Goal: Task Accomplishment & Management: Manage account settings

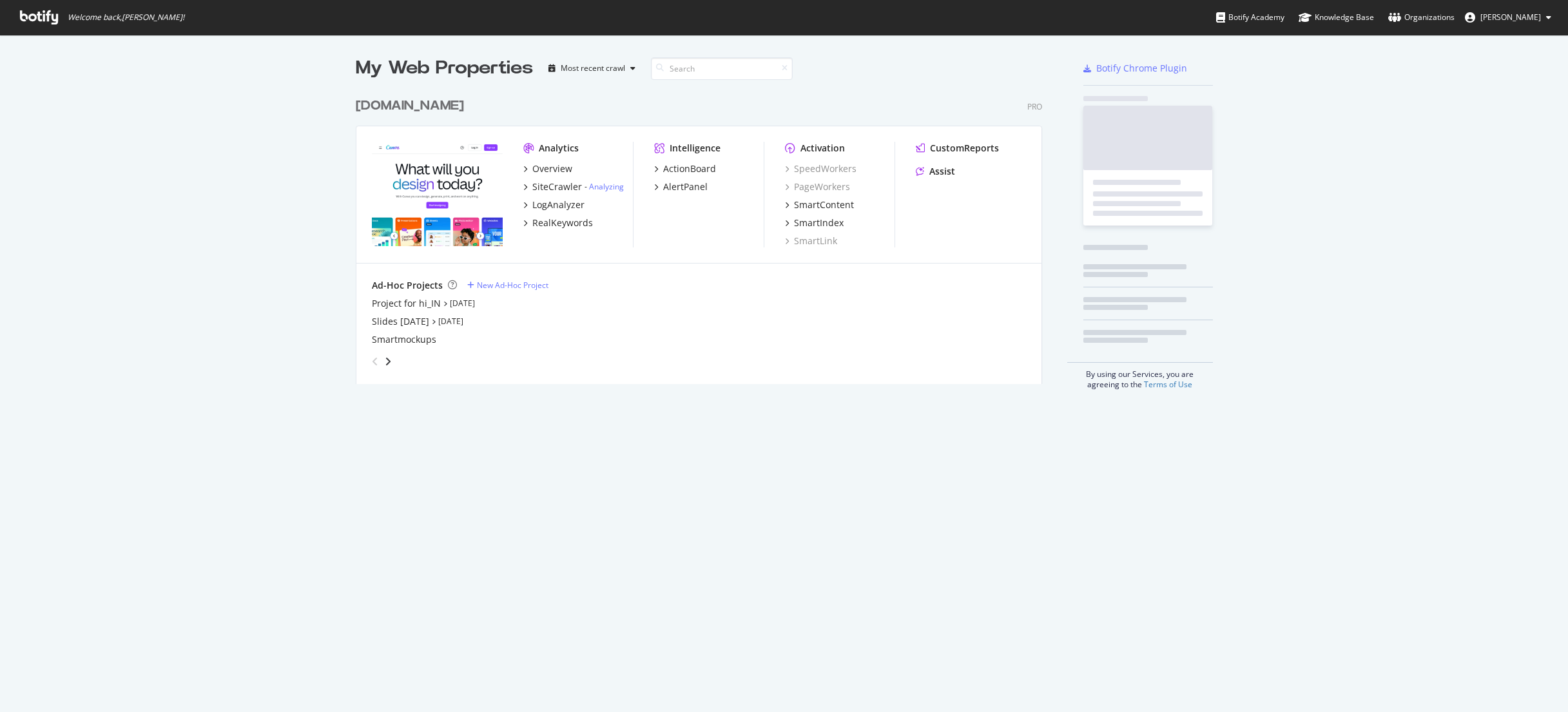
scroll to position [303, 696]
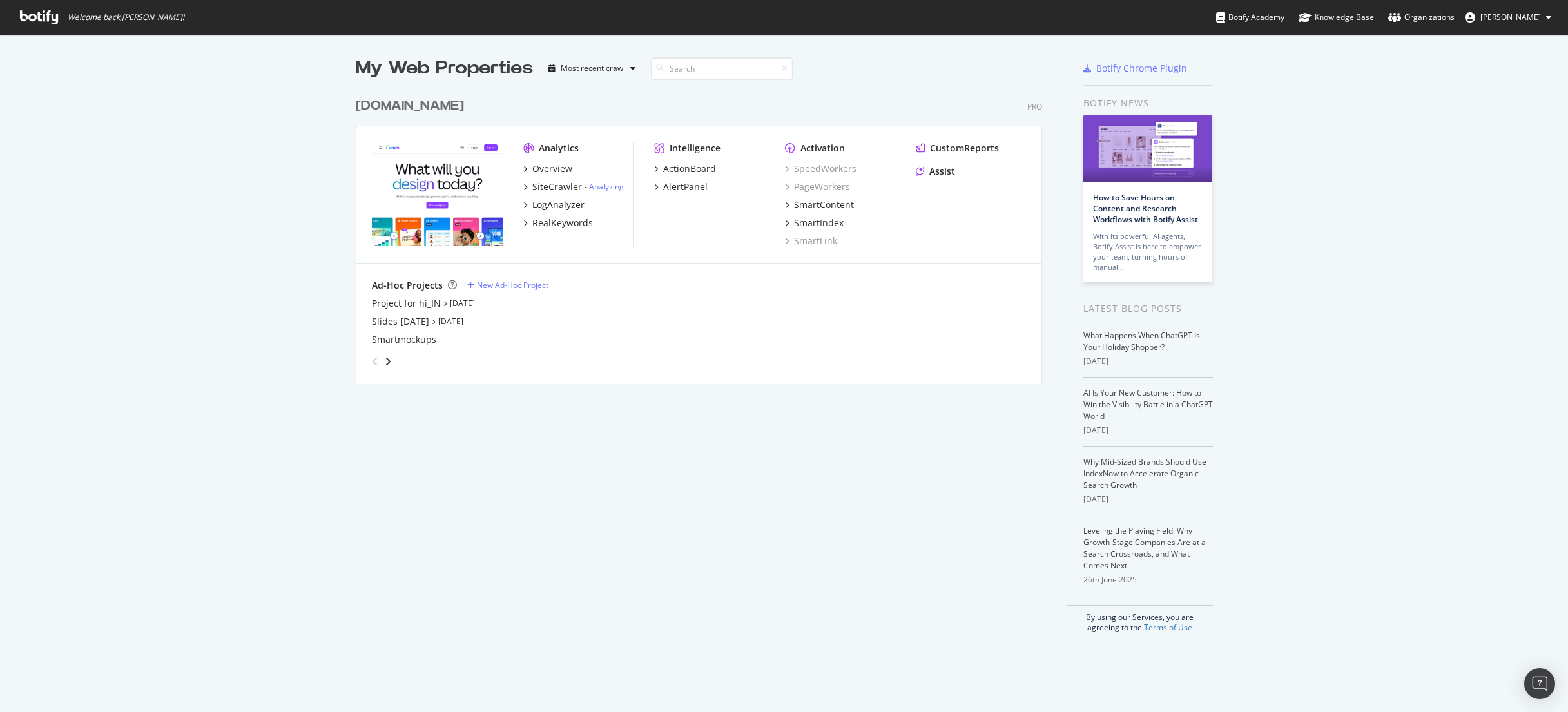
click at [1529, 12] on span "[PERSON_NAME]" at bounding box center [1510, 17] width 61 height 11
click at [1508, 15] on span "[PERSON_NAME]" at bounding box center [1510, 17] width 61 height 11
click at [1493, 135] on div "See all Organizations" at bounding box center [1499, 129] width 123 height 19
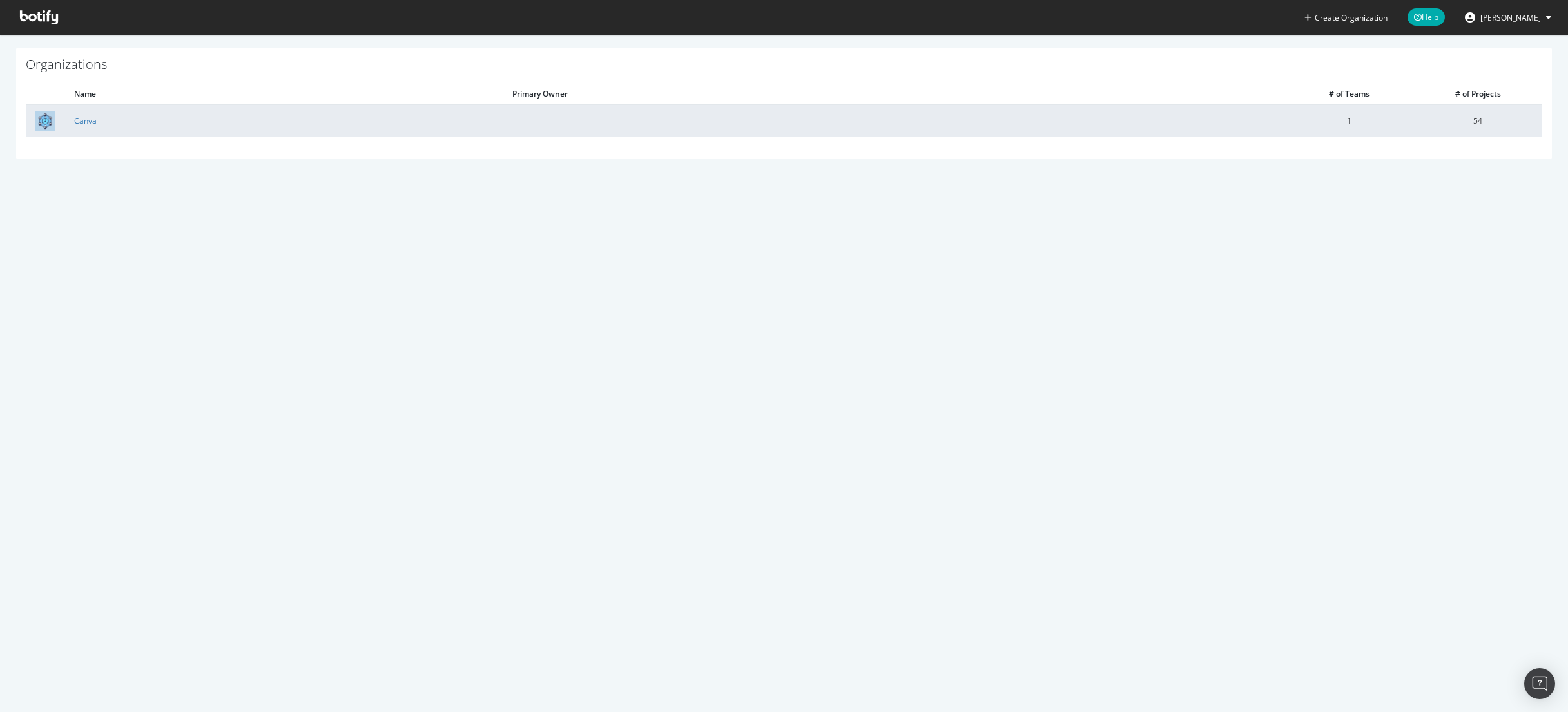
click at [799, 105] on td at bounding box center [894, 121] width 782 height 32
click at [86, 118] on link "Canva" at bounding box center [85, 121] width 23 height 11
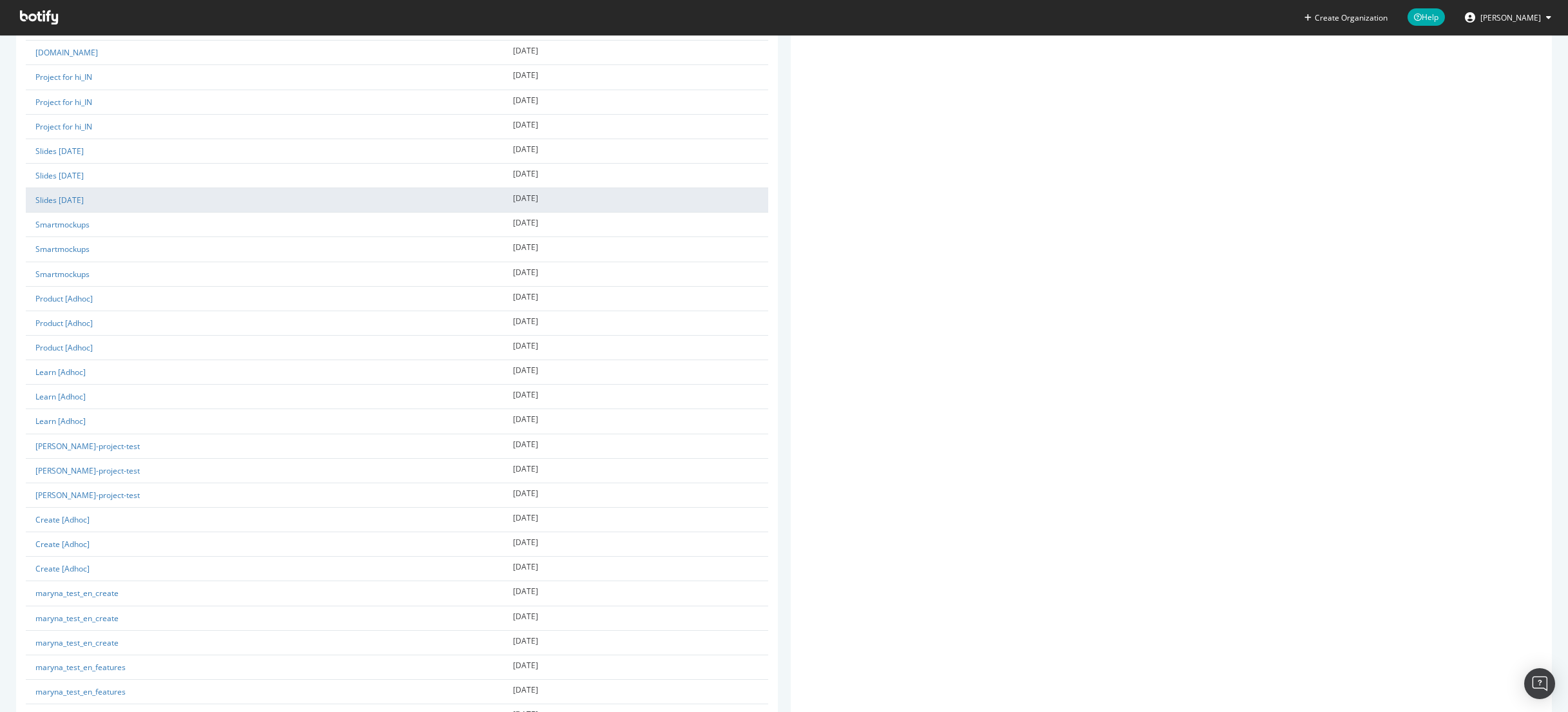
scroll to position [107, 0]
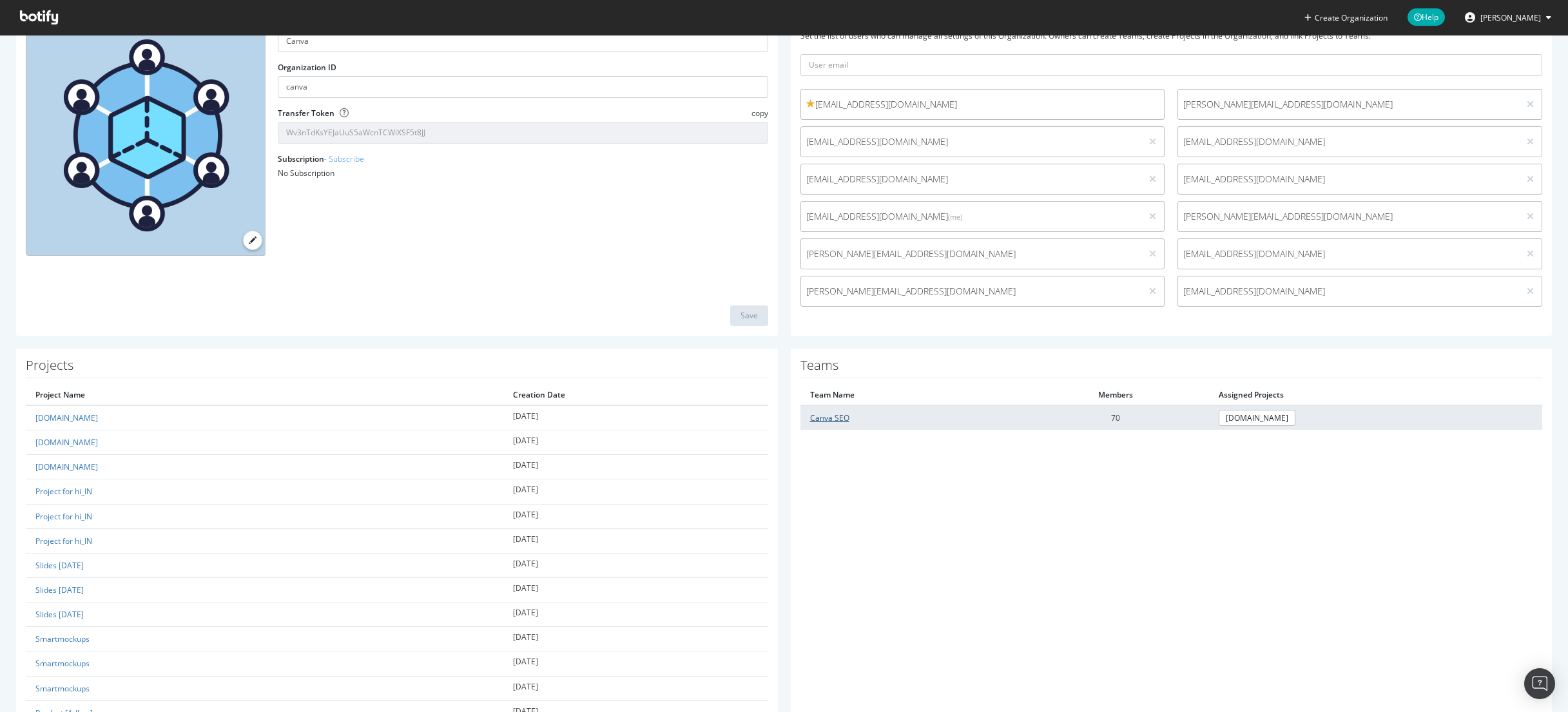
click at [824, 417] on link "Canva SEO" at bounding box center [829, 417] width 39 height 11
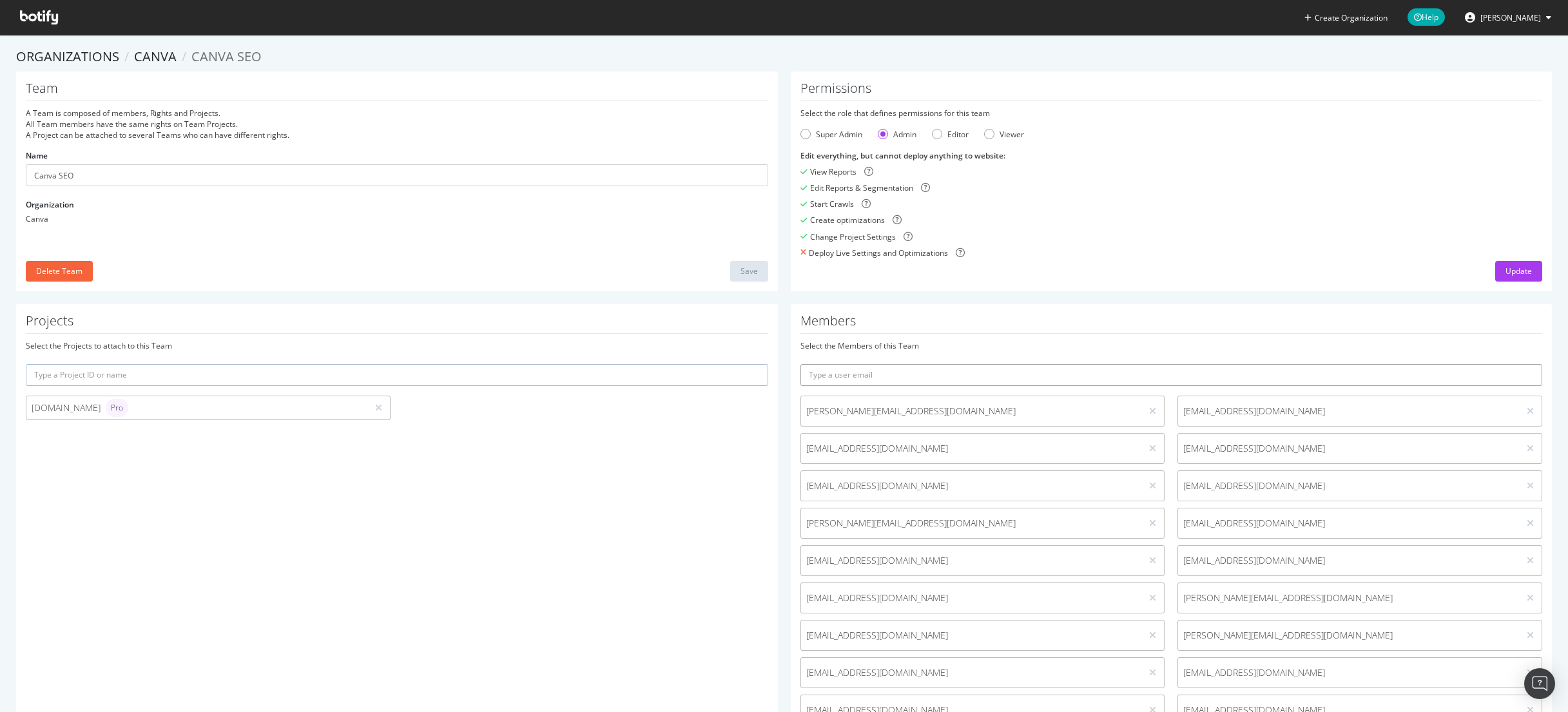
click at [935, 369] on input "text" at bounding box center [1171, 375] width 742 height 22
click at [935, 368] on input "text" at bounding box center [1171, 375] width 742 height 22
type input "[EMAIL_ADDRESS][DOMAIN_NAME]"
click at [1520, 364] on button "submit" at bounding box center [1531, 375] width 22 height 22
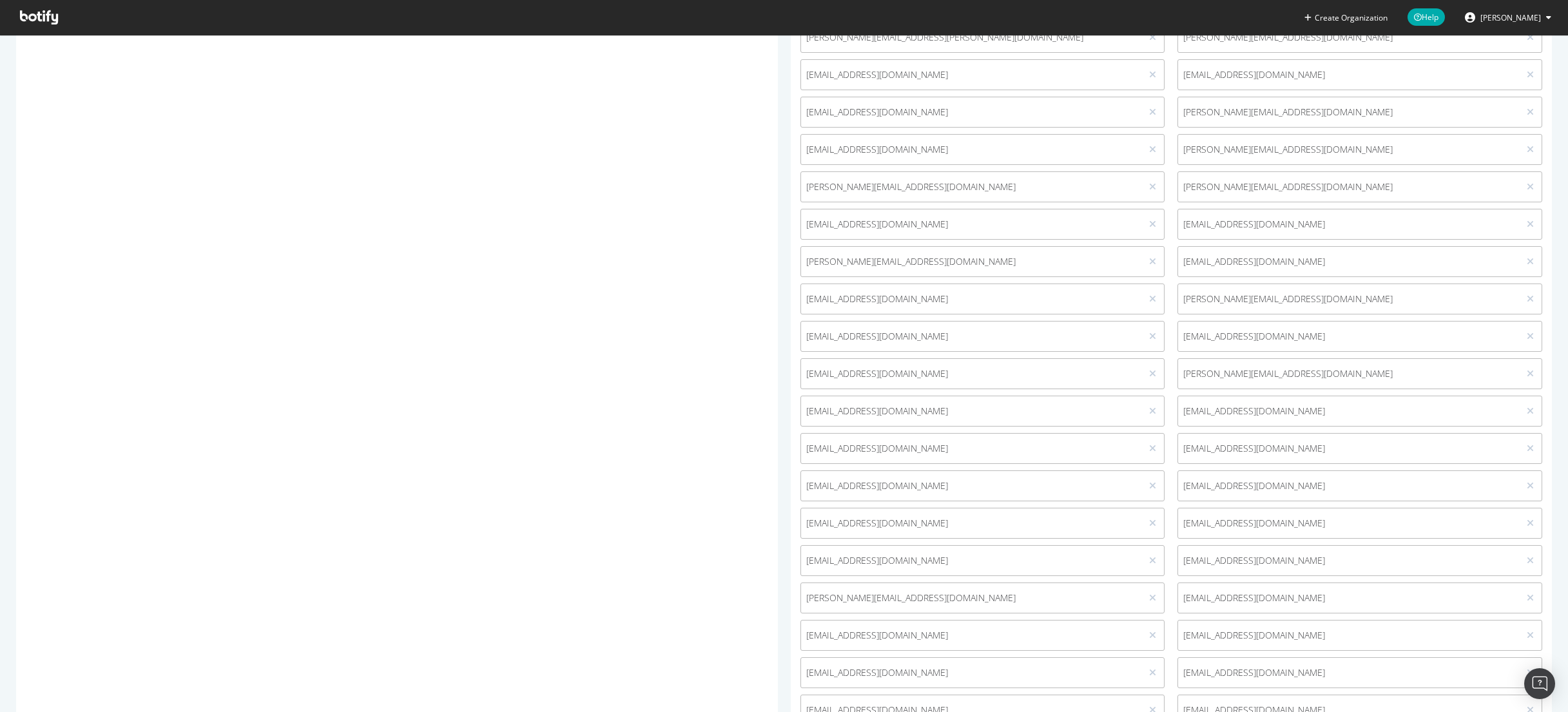
scroll to position [1091, 0]
